Goal: Information Seeking & Learning: Learn about a topic

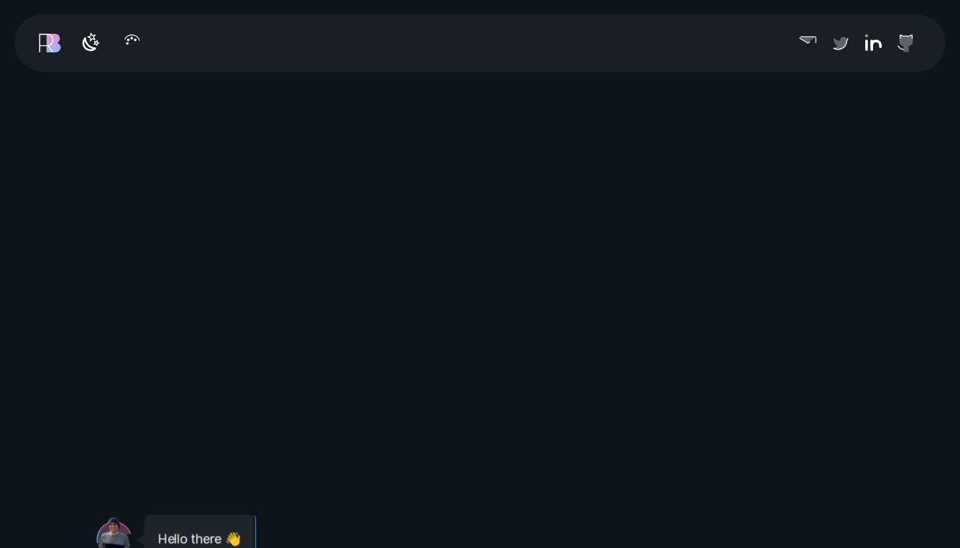
scroll to position [546, 0]
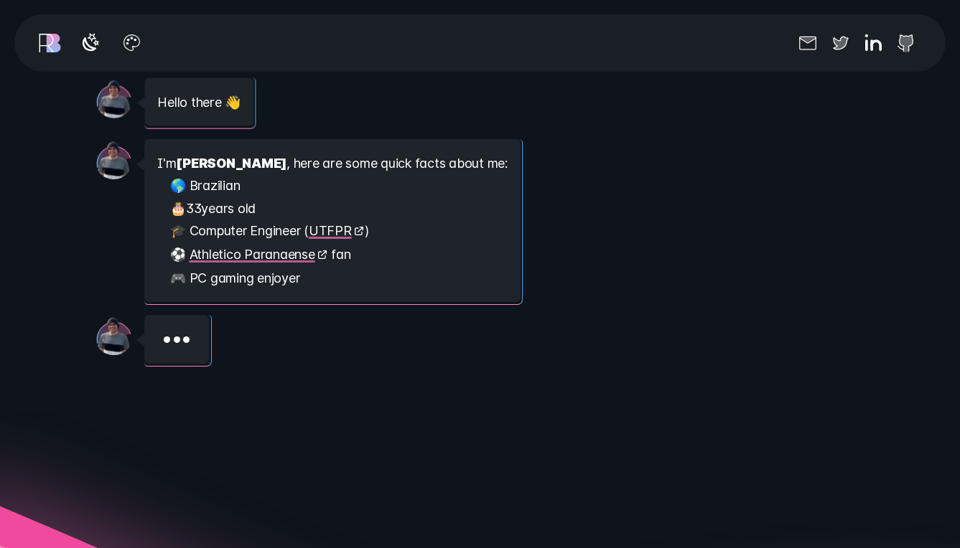
scroll to position [1482, 0]
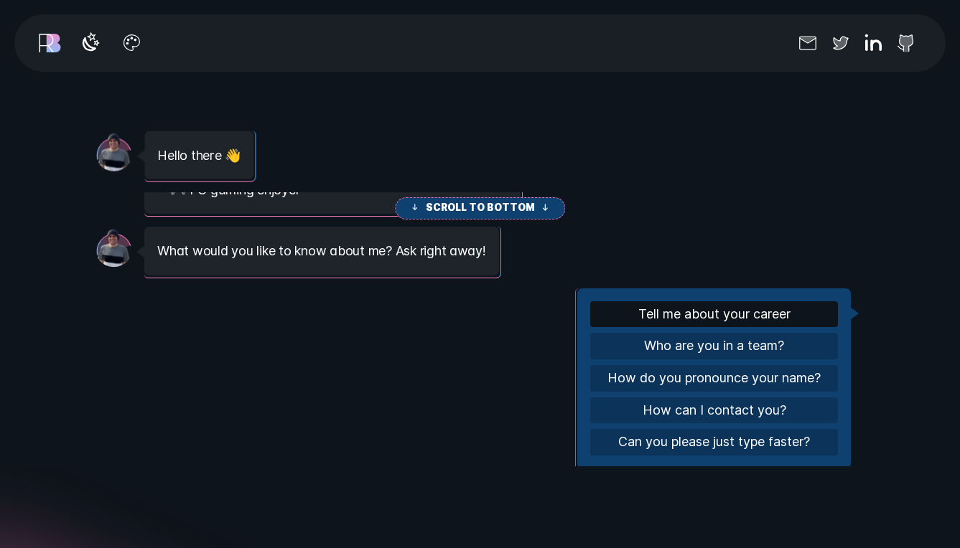
scroll to position [1468, 0]
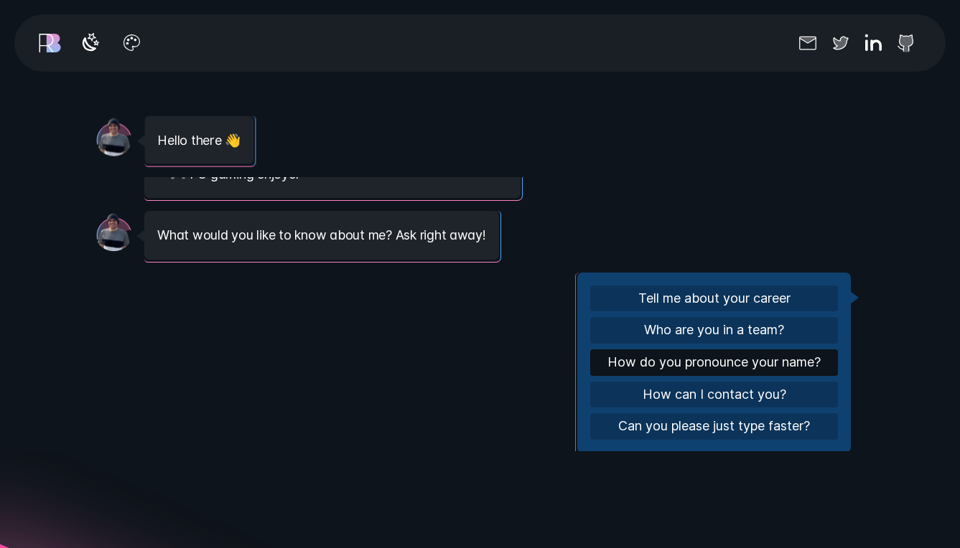
click at [749, 358] on button "How do you pronounce your name?" at bounding box center [714, 363] width 248 height 27
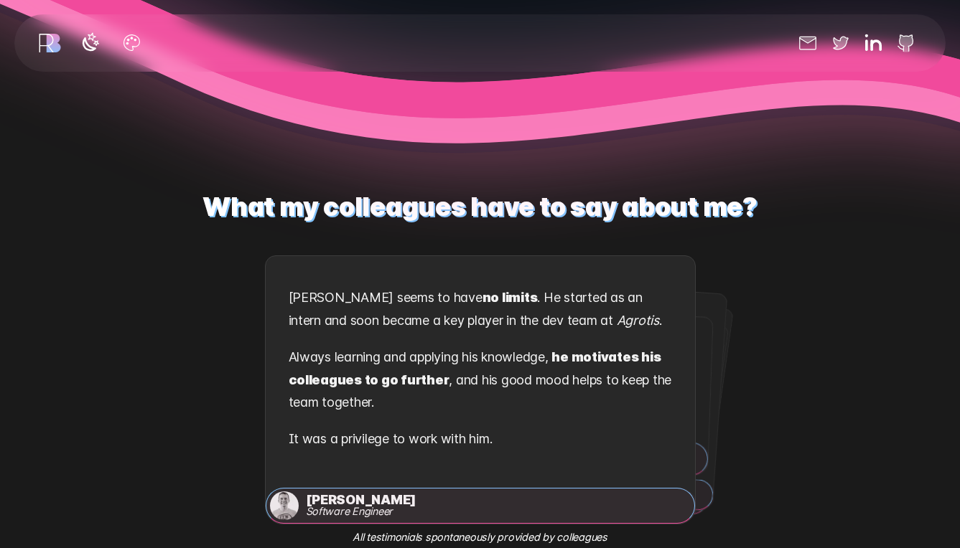
scroll to position [2131, 0]
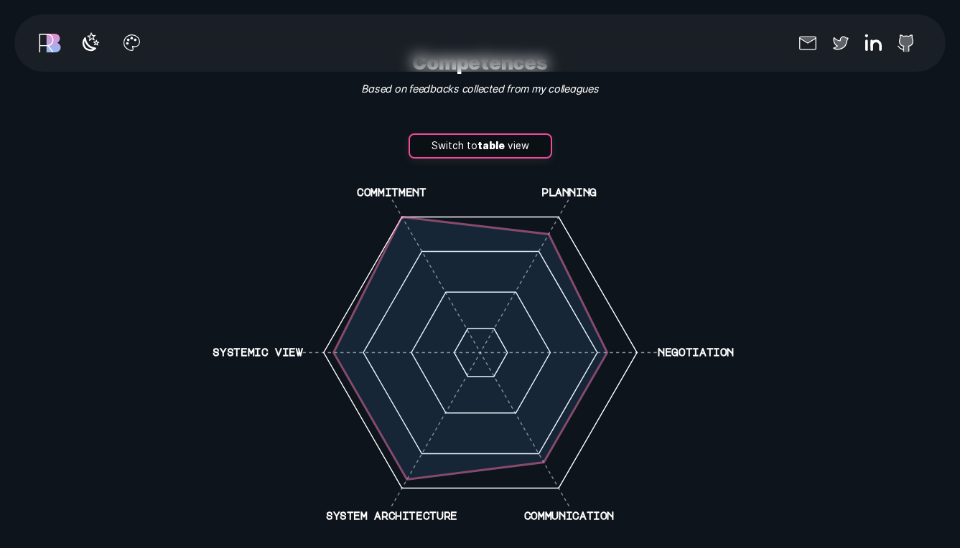
scroll to position [3320, 0]
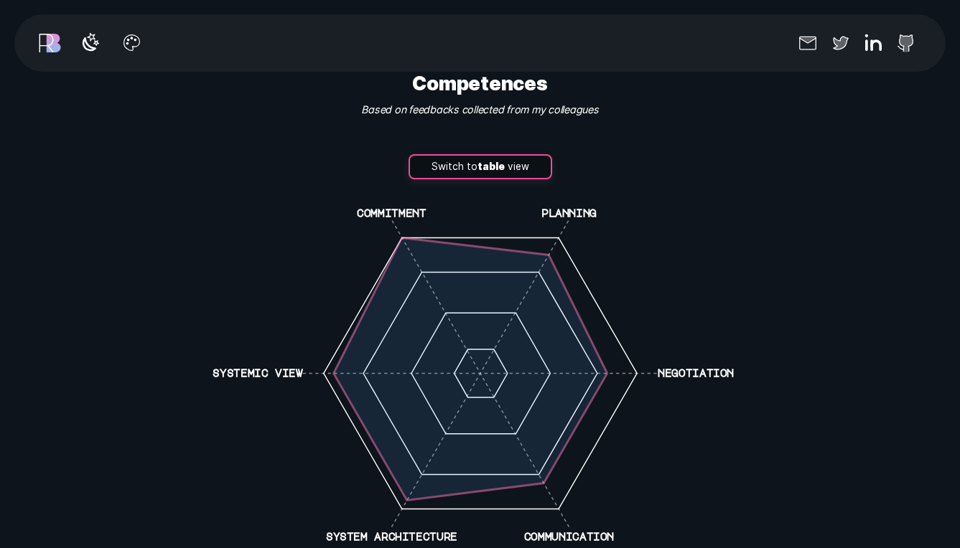
drag, startPoint x: 511, startPoint y: 308, endPoint x: 590, endPoint y: 357, distance: 92.8
click at [590, 357] on polygon at bounding box center [469, 369] width 273 height 263
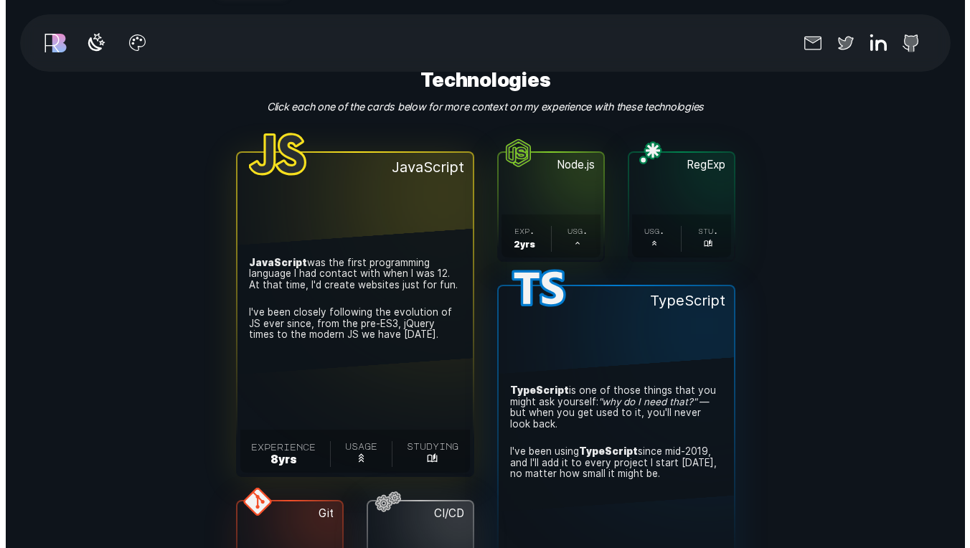
scroll to position [3943, 0]
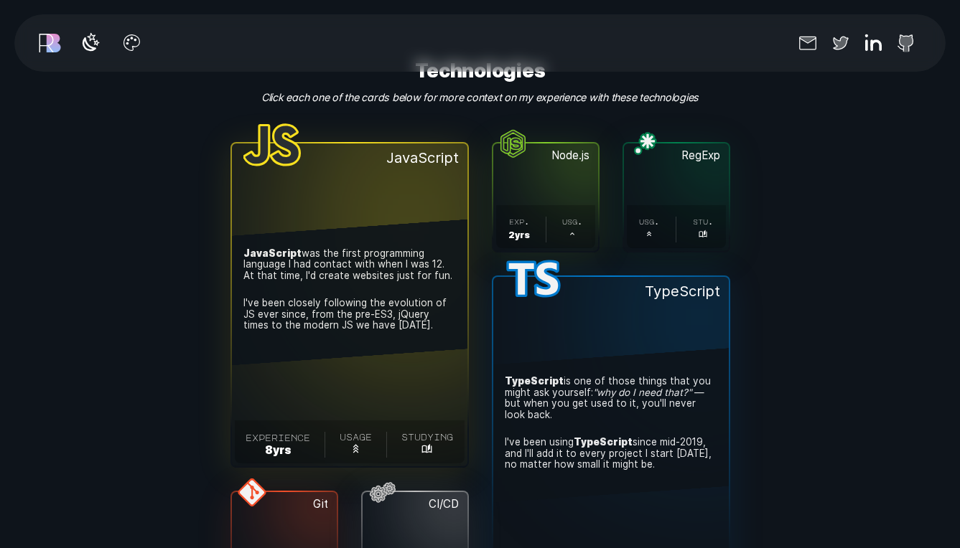
click at [332, 312] on span "I've been closely following the evolution of JS ever since, from the pre-ES3, j…" at bounding box center [349, 317] width 212 height 38
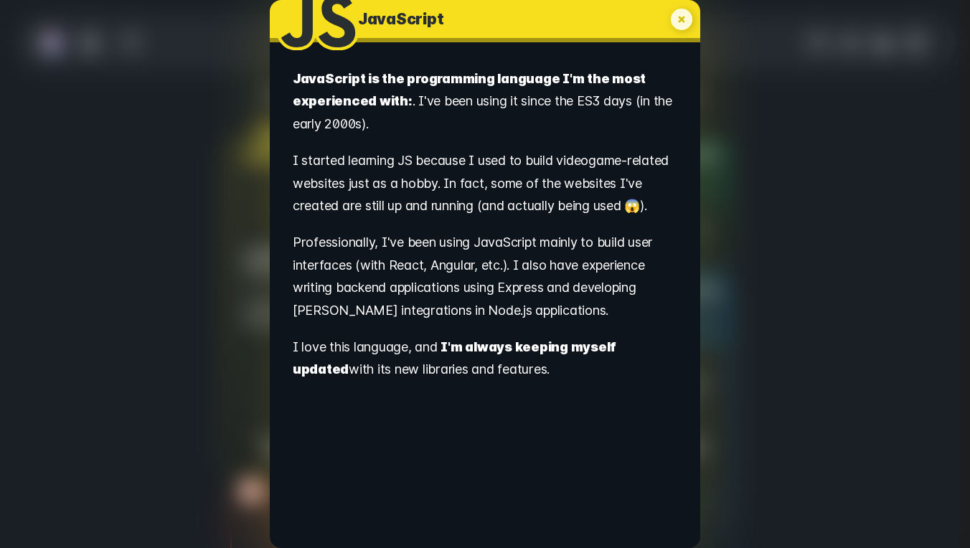
click at [917, 315] on div "JavaScript . JavaScript is the programming language I'm the most experienced wi…" at bounding box center [485, 274] width 970 height 548
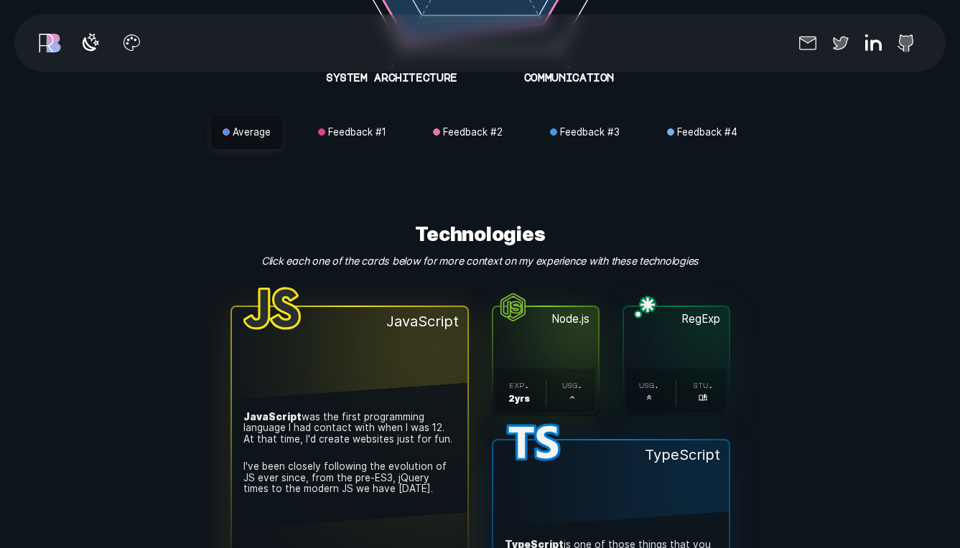
scroll to position [3960, 0]
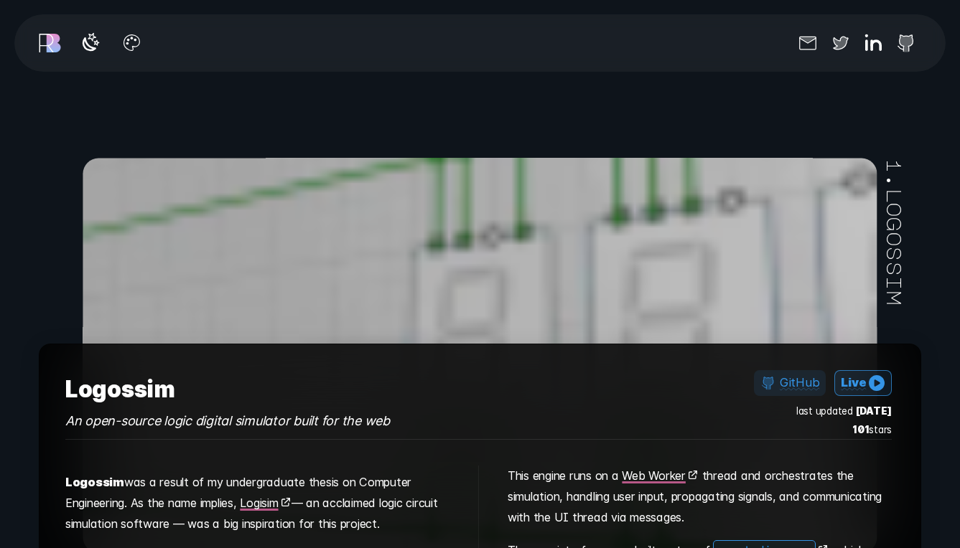
click at [869, 375] on icon at bounding box center [877, 383] width 17 height 17
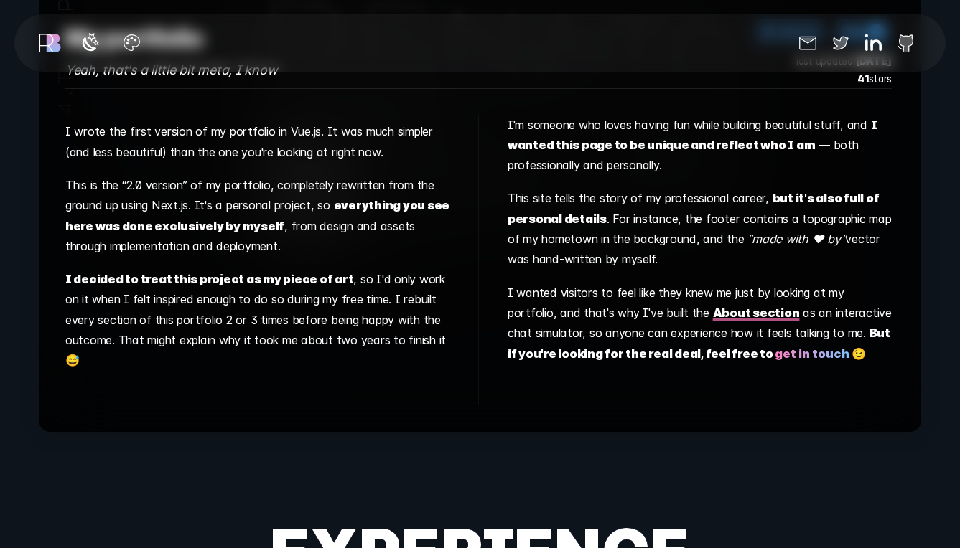
scroll to position [8840, 0]
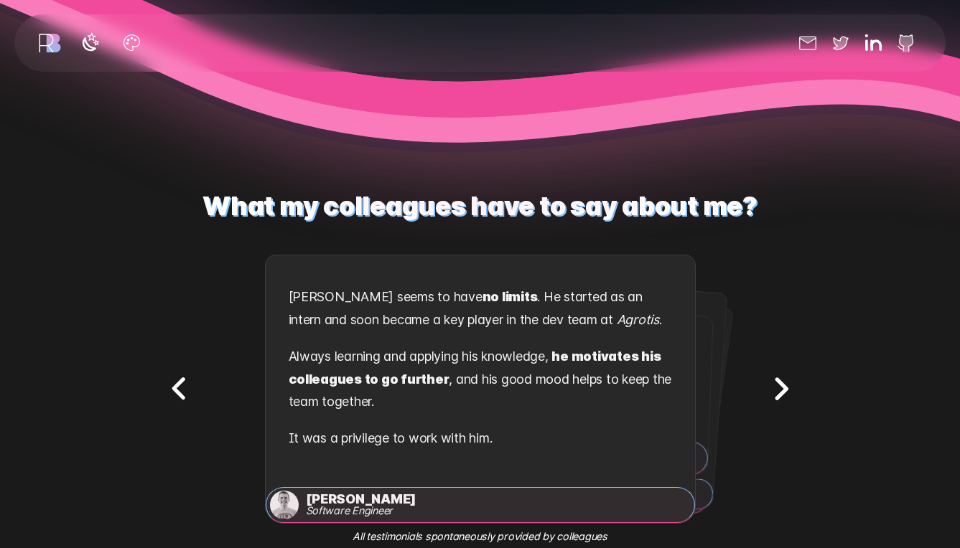
scroll to position [2100, 0]
